Goal: Task Accomplishment & Management: Manage account settings

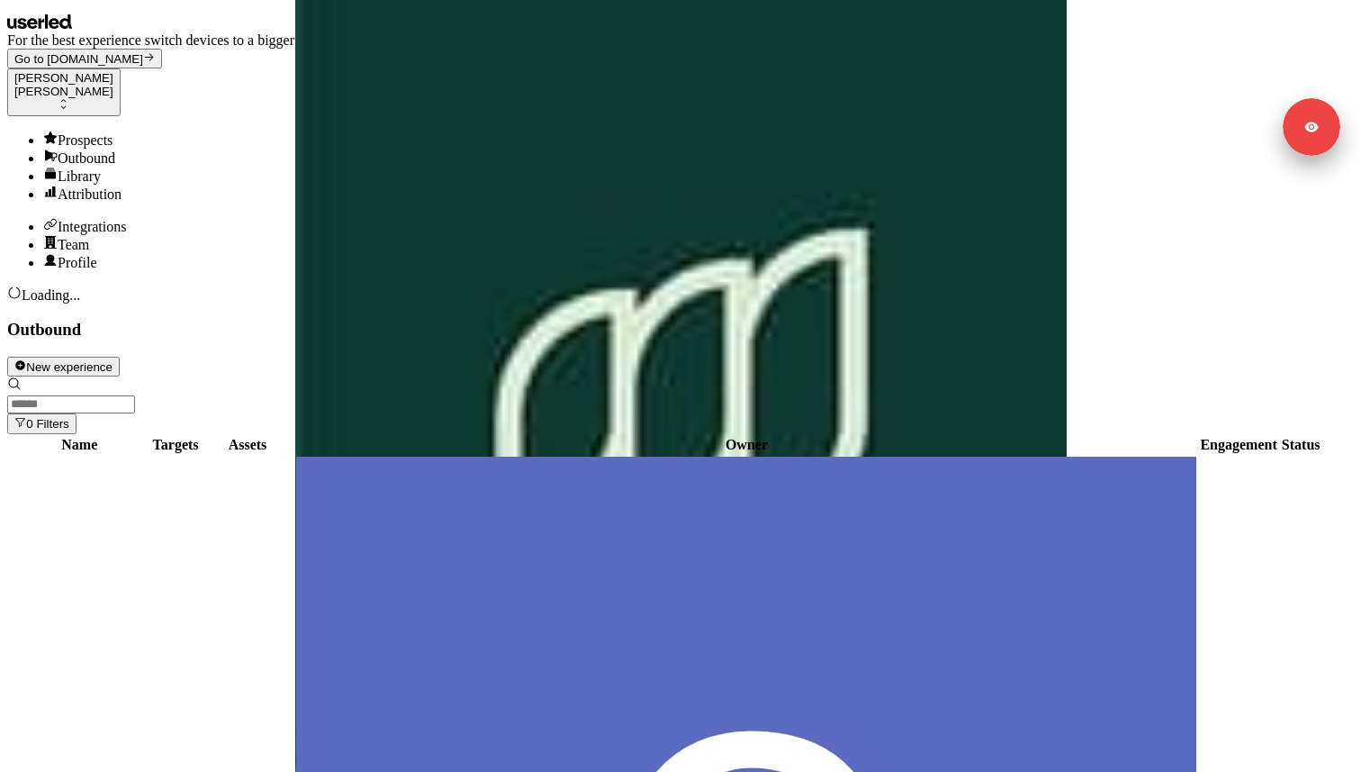
click at [89, 235] on div "Integrations" at bounding box center [698, 226] width 1311 height 18
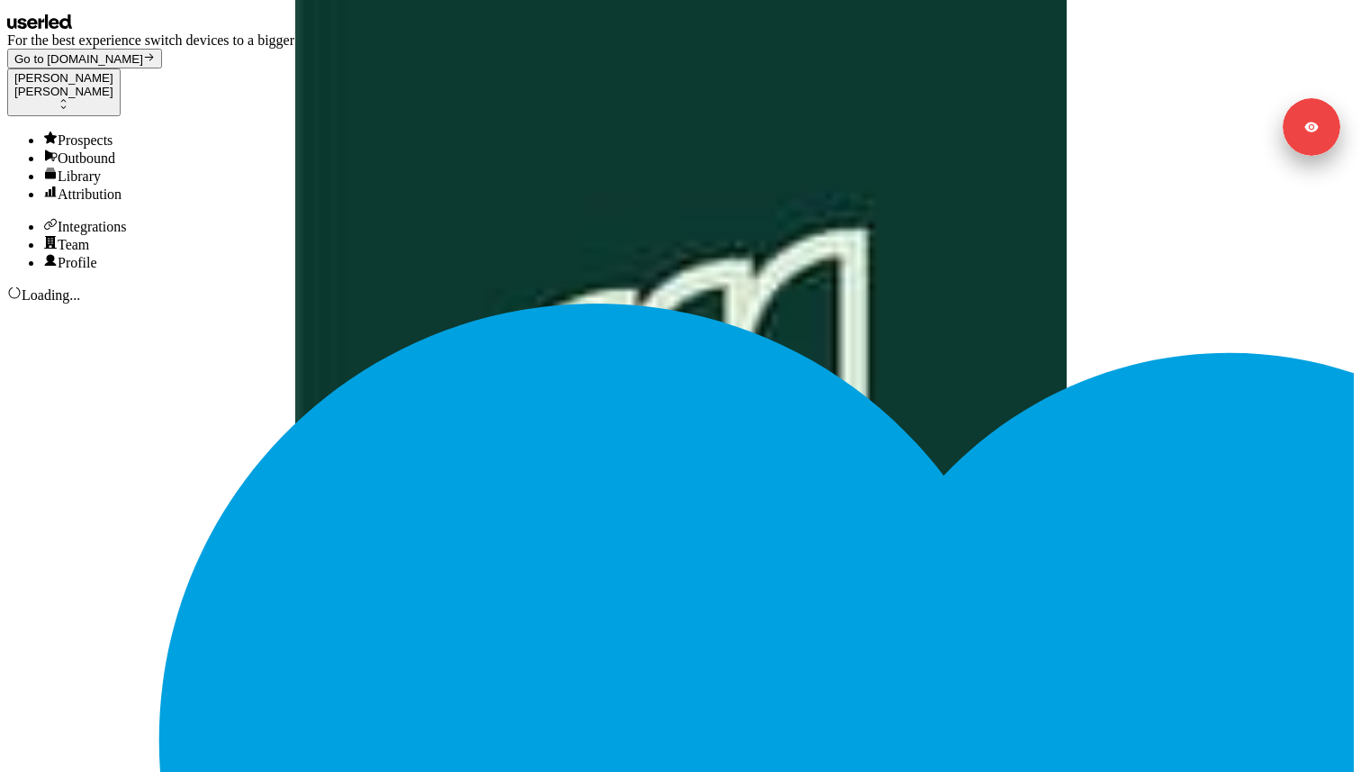
scroll to position [425, 0]
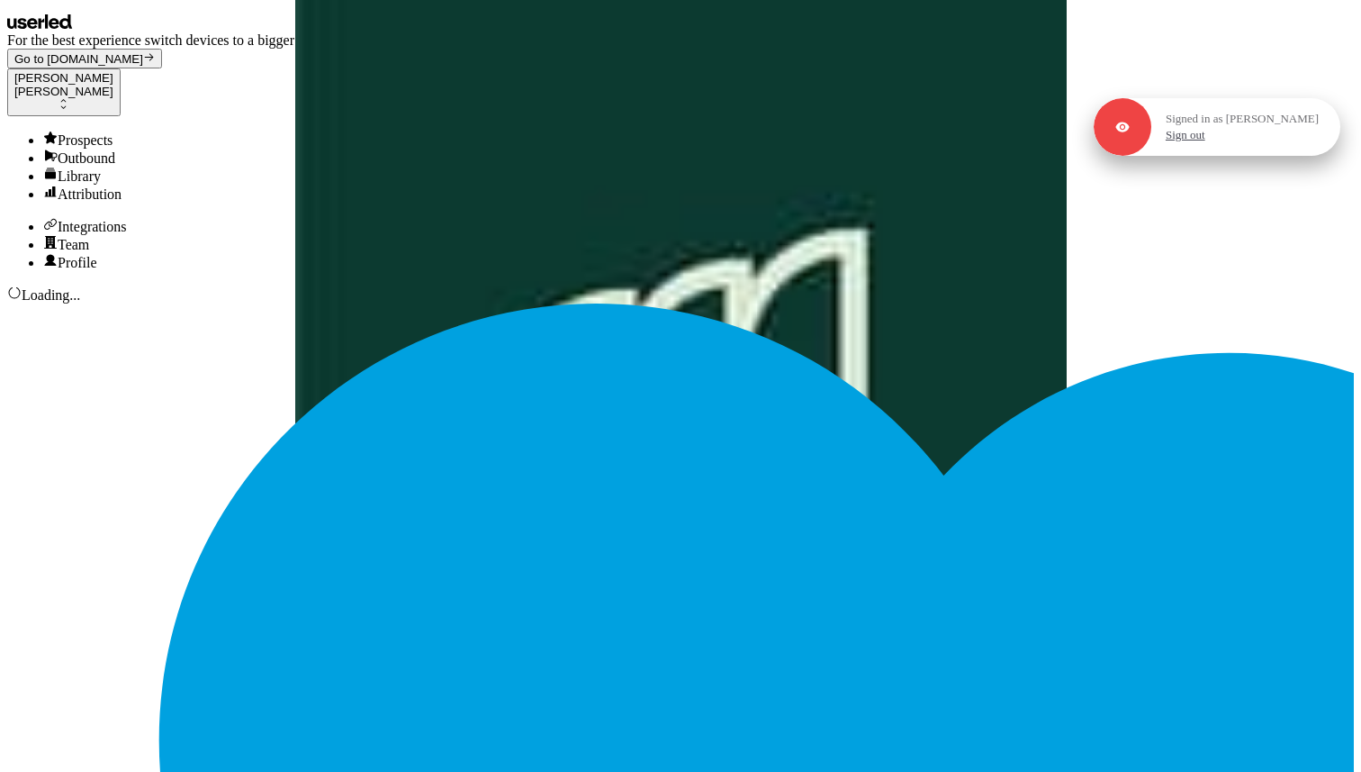
click at [1196, 138] on link "Sign out" at bounding box center [1186, 135] width 40 height 16
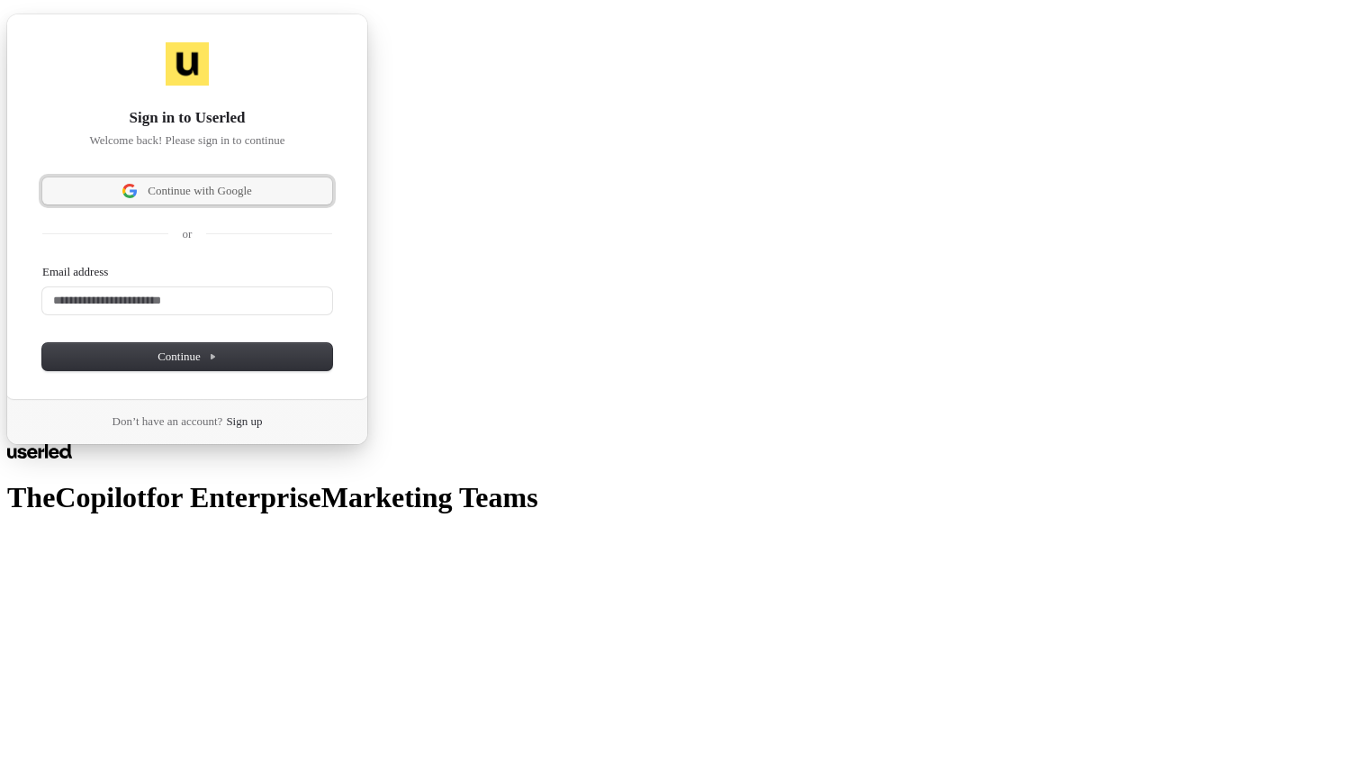
click at [252, 199] on span "Continue with Google" at bounding box center [200, 191] width 104 height 16
